Goal: Use online tool/utility: Utilize a website feature to perform a specific function

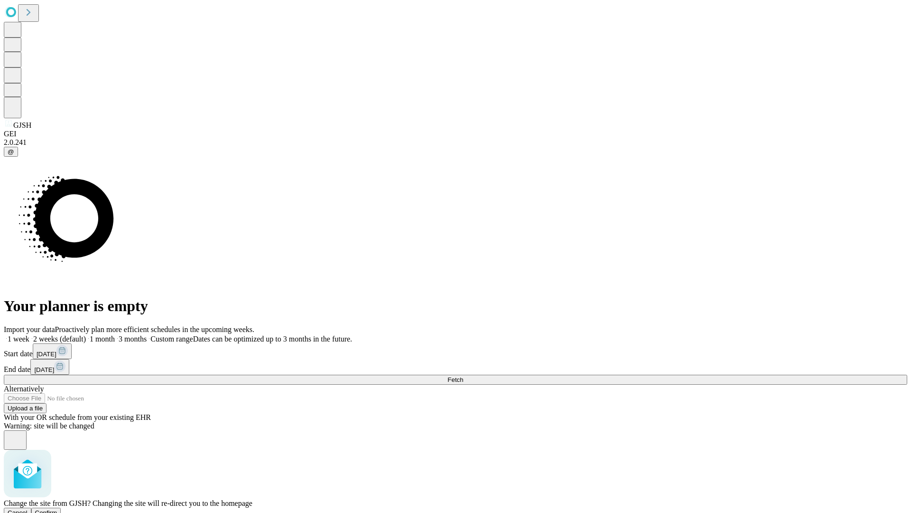
click at [57, 509] on span "Confirm" at bounding box center [46, 512] width 22 height 7
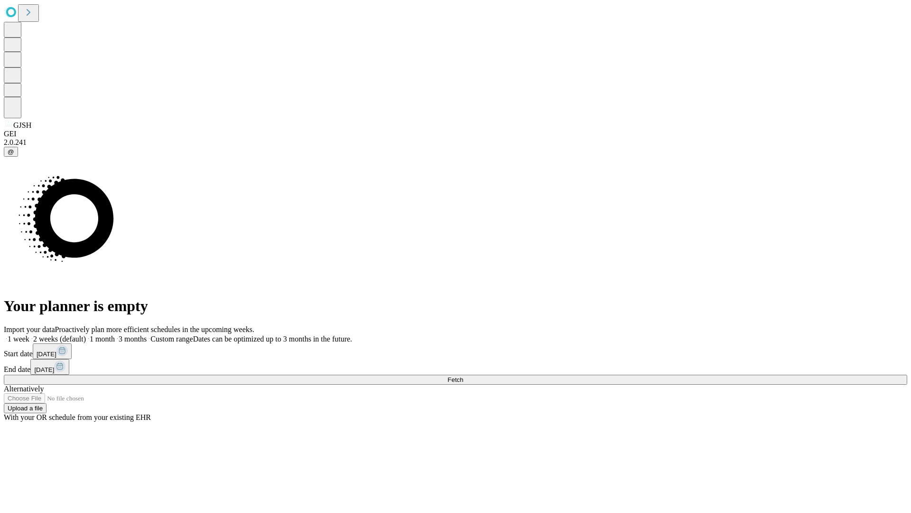
click at [29, 335] on label "1 week" at bounding box center [17, 339] width 26 height 8
click at [463, 376] on span "Fetch" at bounding box center [456, 379] width 16 height 7
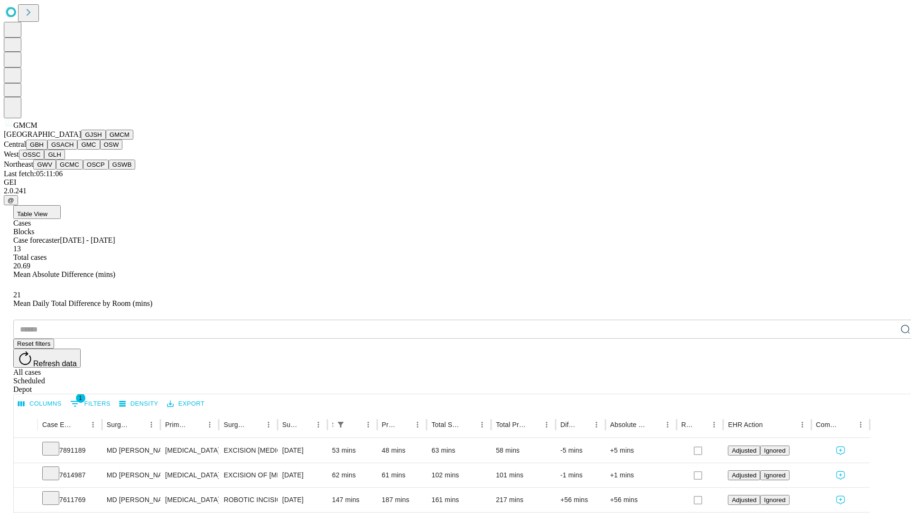
click at [47, 150] on button "GBH" at bounding box center [36, 145] width 21 height 10
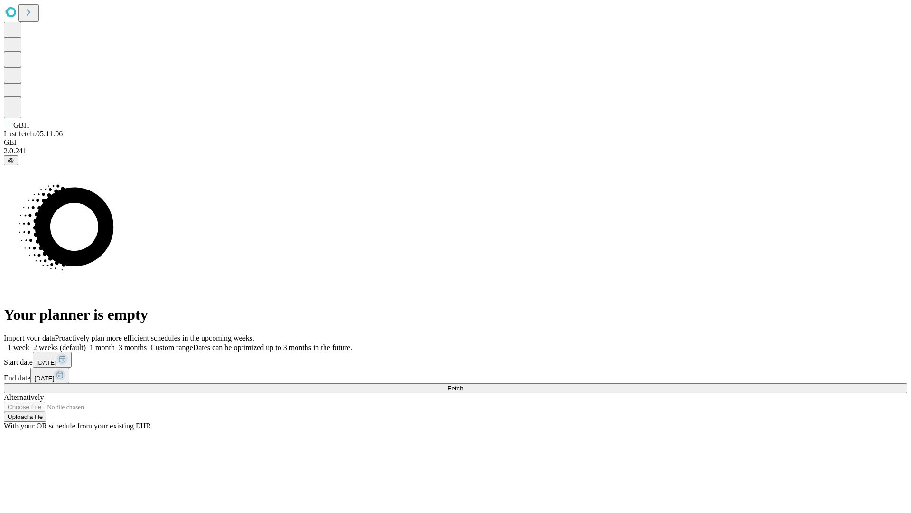
click at [29, 343] on label "1 week" at bounding box center [17, 347] width 26 height 8
click at [463, 385] on span "Fetch" at bounding box center [456, 388] width 16 height 7
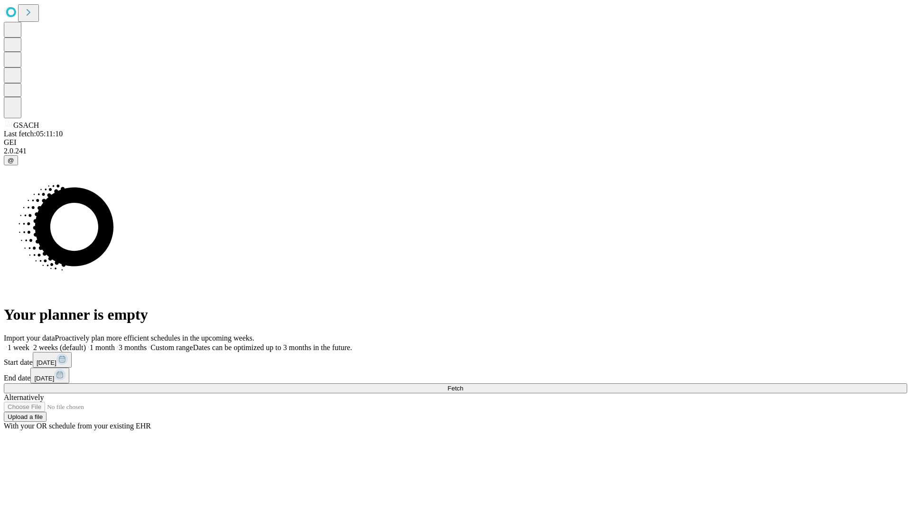
click at [29, 343] on label "1 week" at bounding box center [17, 347] width 26 height 8
click at [463, 385] on span "Fetch" at bounding box center [456, 388] width 16 height 7
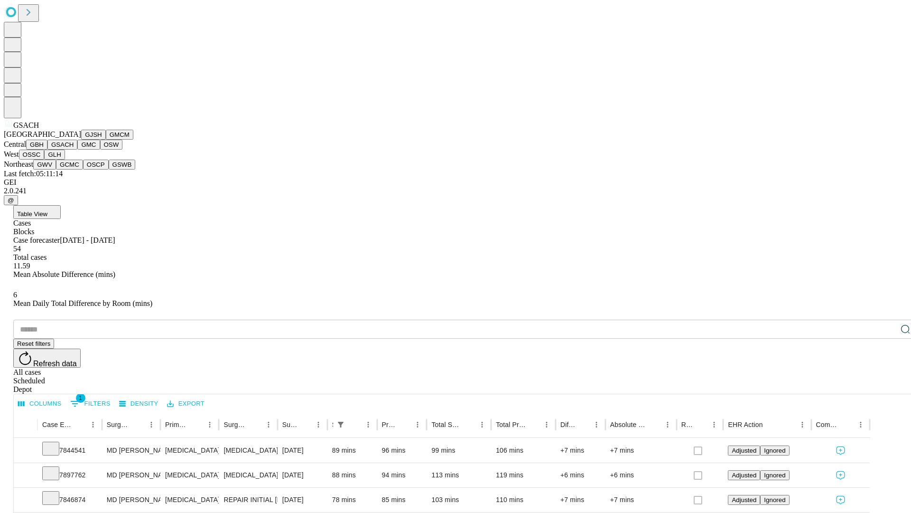
click at [77, 150] on button "GMC" at bounding box center [88, 145] width 22 height 10
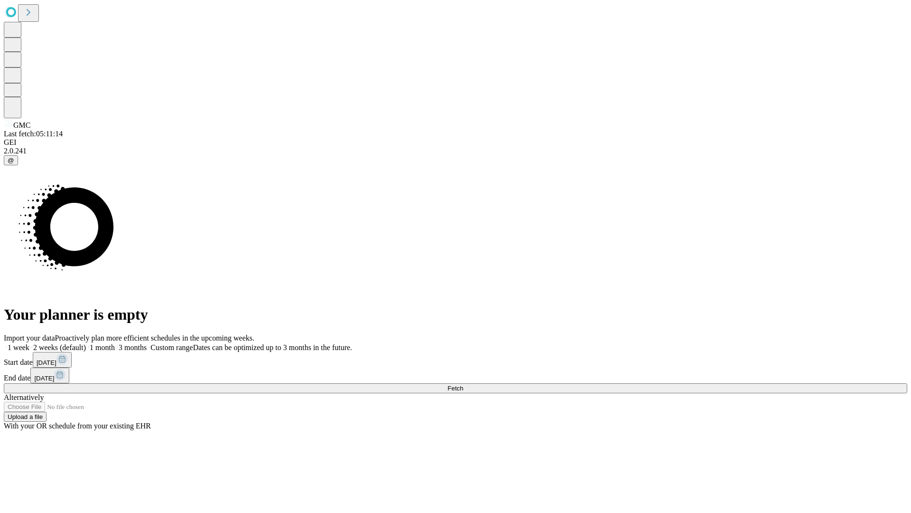
click at [29, 343] on label "1 week" at bounding box center [17, 347] width 26 height 8
click at [463, 385] on span "Fetch" at bounding box center [456, 388] width 16 height 7
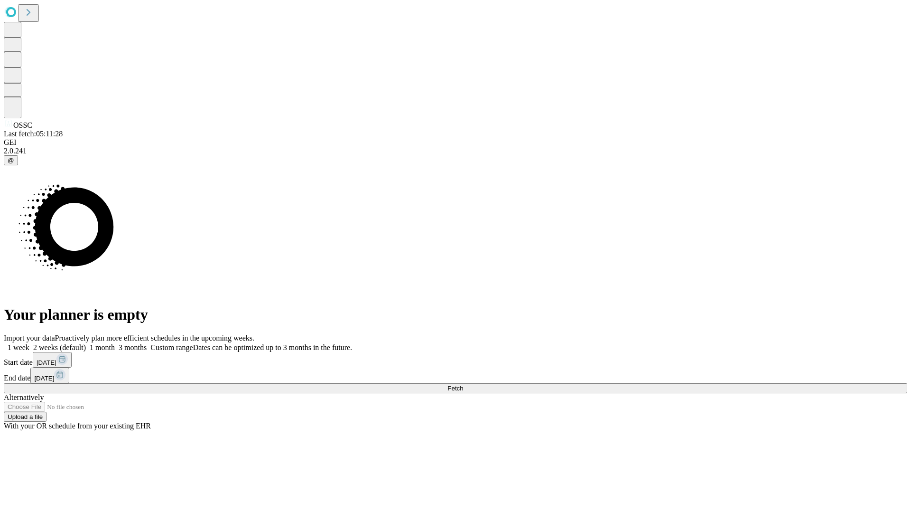
click at [29, 343] on label "1 week" at bounding box center [17, 347] width 26 height 8
click at [463, 385] on span "Fetch" at bounding box center [456, 388] width 16 height 7
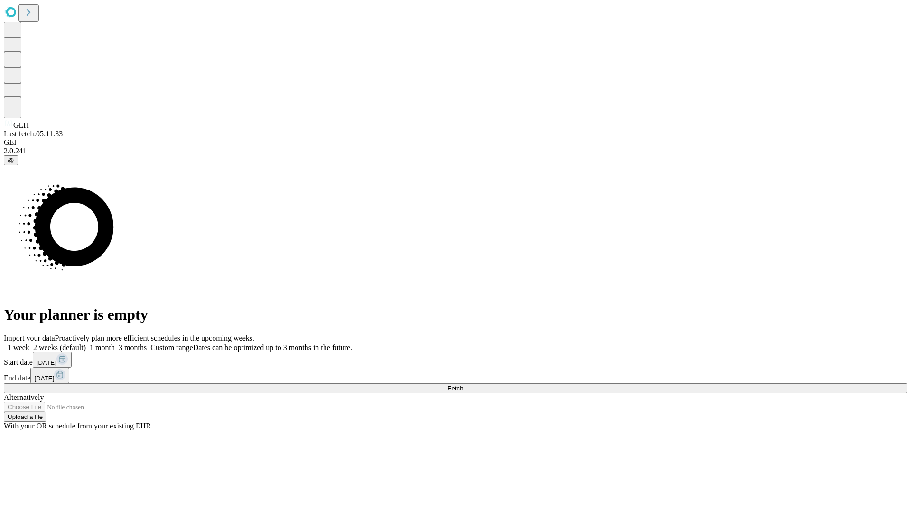
click at [29, 343] on label "1 week" at bounding box center [17, 347] width 26 height 8
click at [463, 385] on span "Fetch" at bounding box center [456, 388] width 16 height 7
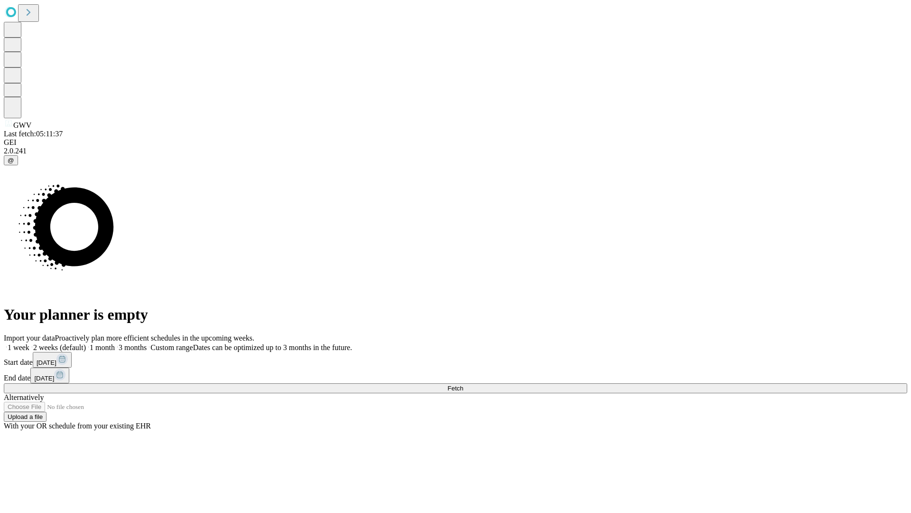
click at [463, 385] on span "Fetch" at bounding box center [456, 388] width 16 height 7
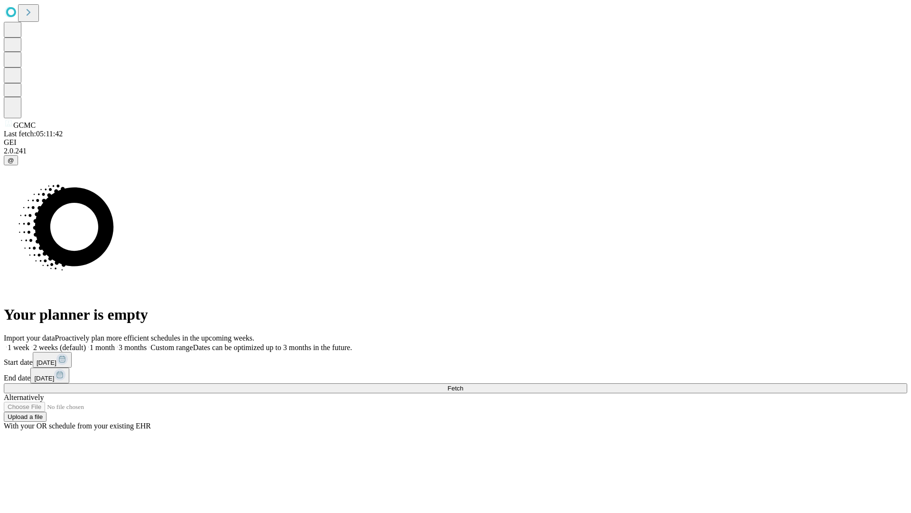
click at [29, 343] on label "1 week" at bounding box center [17, 347] width 26 height 8
click at [463, 385] on span "Fetch" at bounding box center [456, 388] width 16 height 7
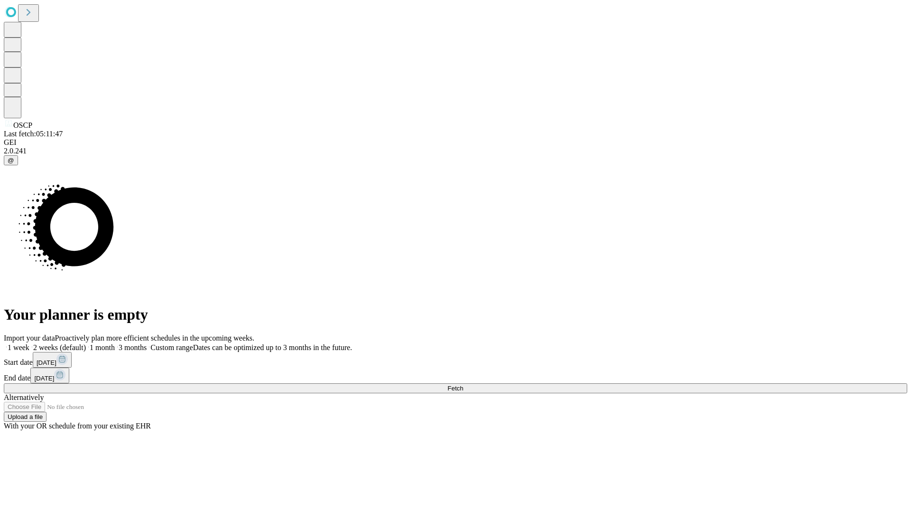
click at [463, 385] on span "Fetch" at bounding box center [456, 388] width 16 height 7
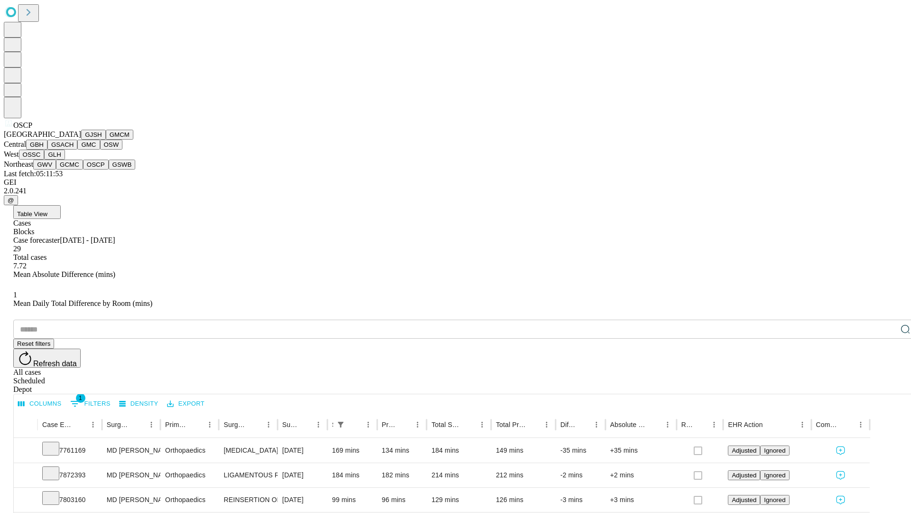
click at [109, 169] on button "GSWB" at bounding box center [122, 165] width 27 height 10
